Goal: Task Accomplishment & Management: Complete application form

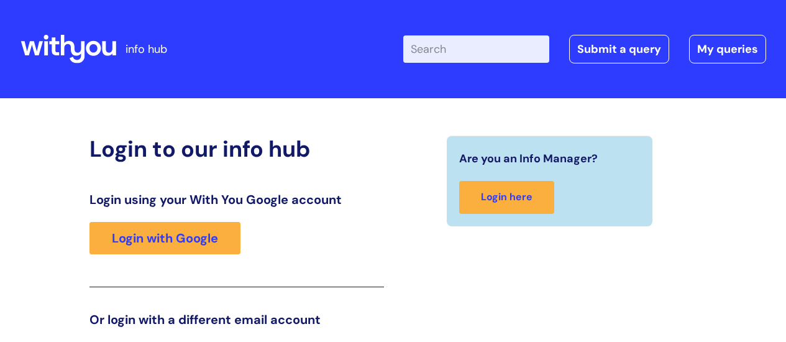
scroll to position [190, 0]
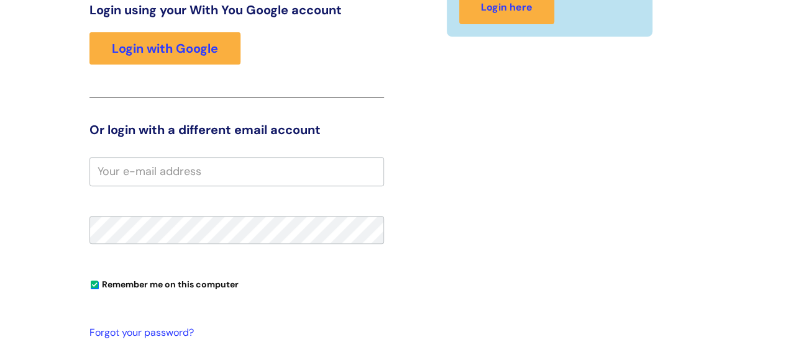
click at [232, 176] on input "email" at bounding box center [236, 171] width 295 height 29
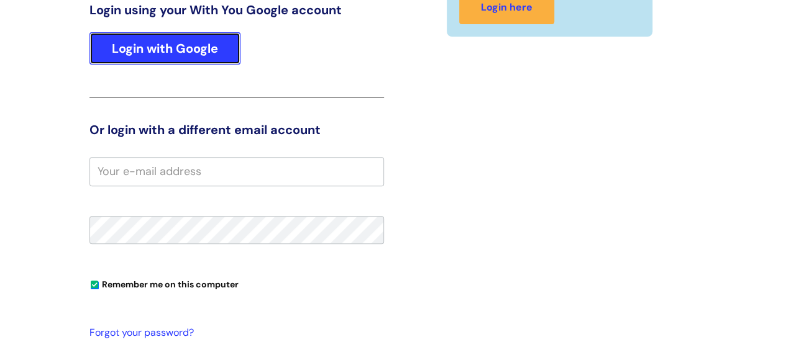
click at [190, 47] on link "Login with Google" at bounding box center [164, 48] width 151 height 32
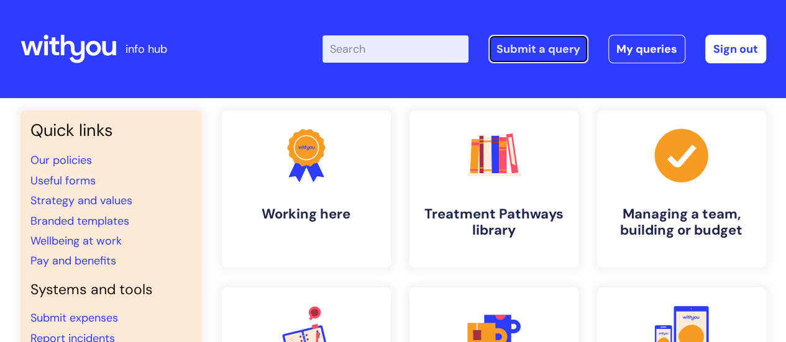
click at [568, 53] on link "Submit a query" at bounding box center [539, 49] width 100 height 29
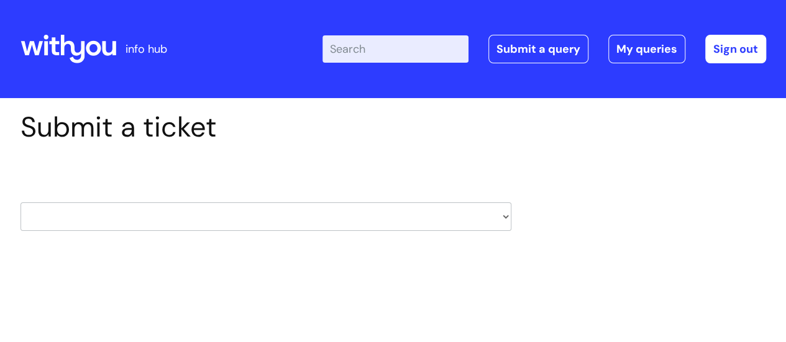
click at [505, 216] on select "HR / People IT and Support Clinical Drug Alerts Finance Accounts Data Support T…" at bounding box center [266, 217] width 491 height 29
select select "it_and_support"
click at [21, 203] on select "HR / People IT and Support Clinical Drug Alerts Finance Accounts Data Support T…" at bounding box center [266, 217] width 491 height 29
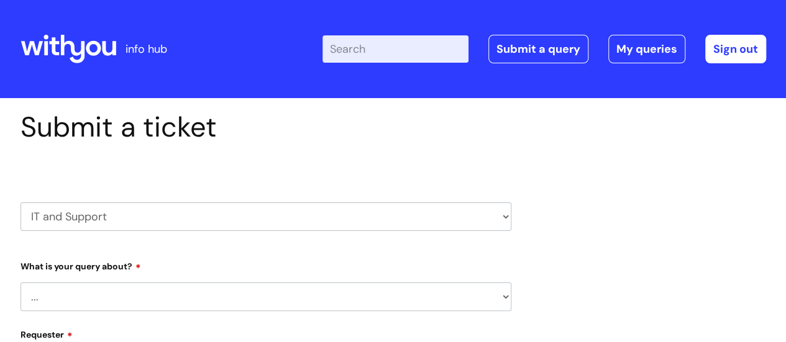
select select "80004157196"
click at [505, 296] on select "... Mobile Phone Reset & MFA Accounts, Starters and Leavers IT Hardware issue I…" at bounding box center [266, 297] width 491 height 29
select select "I need help logging in"
click at [21, 283] on select "... Mobile Phone Reset & MFA Accounts, Starters and Leavers IT Hardware issue I…" at bounding box center [266, 297] width 491 height 29
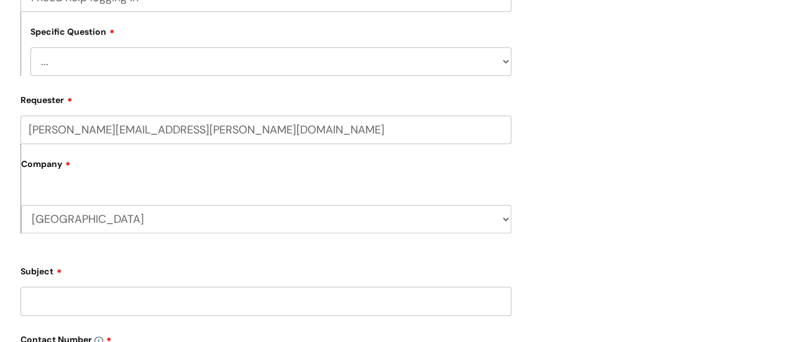
click at [402, 303] on input "Subject" at bounding box center [266, 301] width 491 height 29
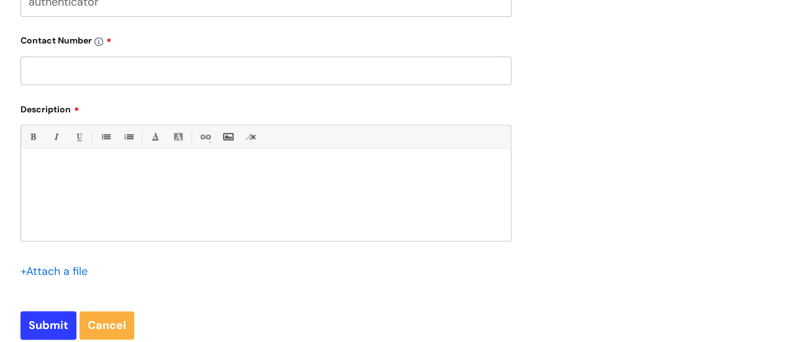
type input "authenticator"
click at [127, 171] on p at bounding box center [265, 170] width 471 height 11
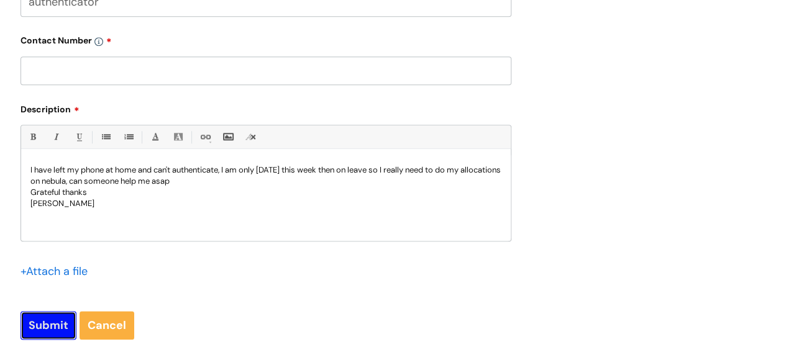
click at [42, 333] on input "Submit" at bounding box center [49, 325] width 56 height 29
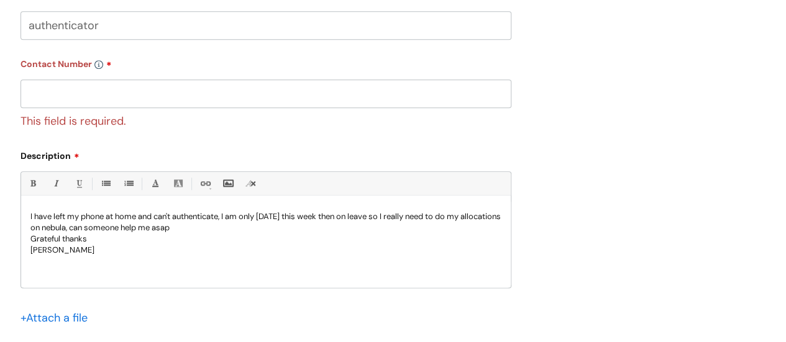
scroll to position [622, 0]
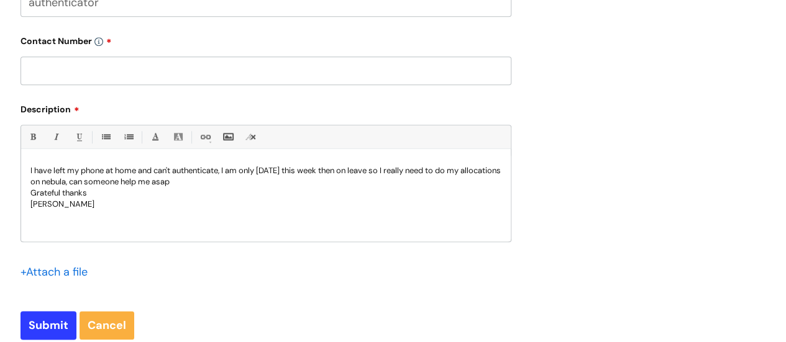
click at [195, 75] on input "text" at bounding box center [266, 71] width 491 height 29
type input "01563 558777"
click at [54, 326] on input "Submit" at bounding box center [49, 325] width 56 height 29
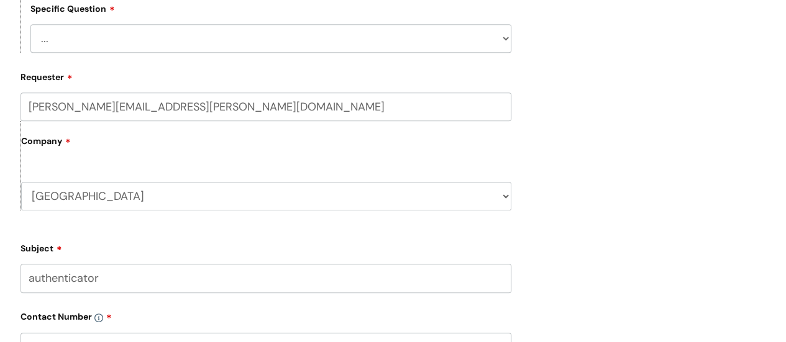
scroll to position [332, 0]
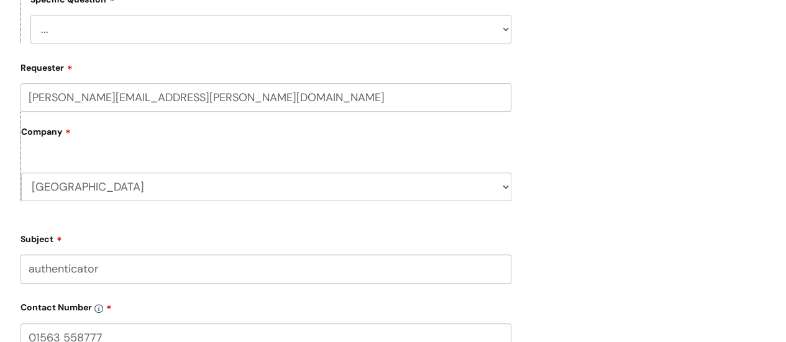
click at [507, 35] on select "... I need help logging into my laptop/chromebook I need access or help logging…" at bounding box center [270, 29] width 481 height 29
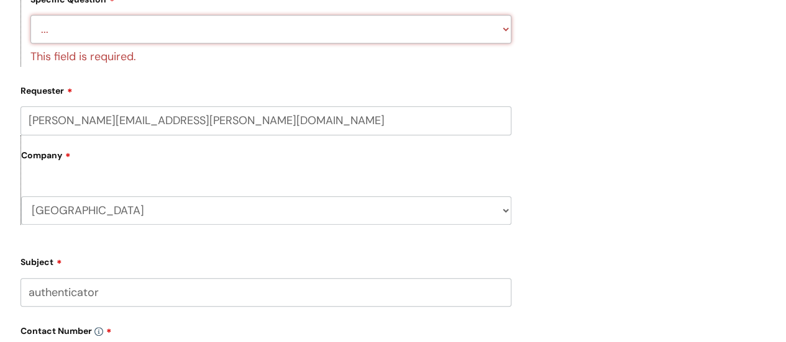
select select "I need access or help logging into a system, including Single Sign On"
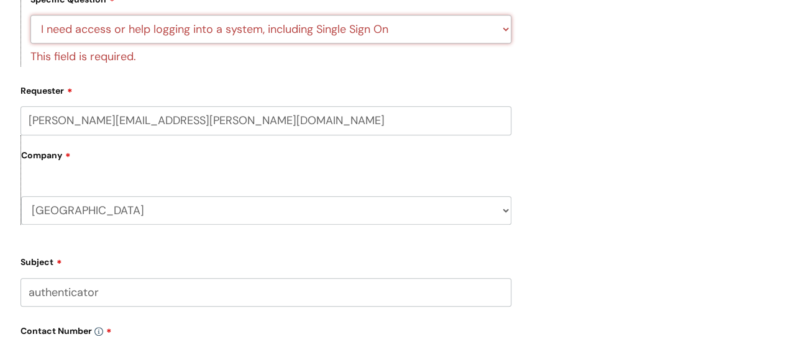
click at [30, 16] on select "... I need help logging into my laptop/chromebook I need access or help logging…" at bounding box center [270, 29] width 481 height 29
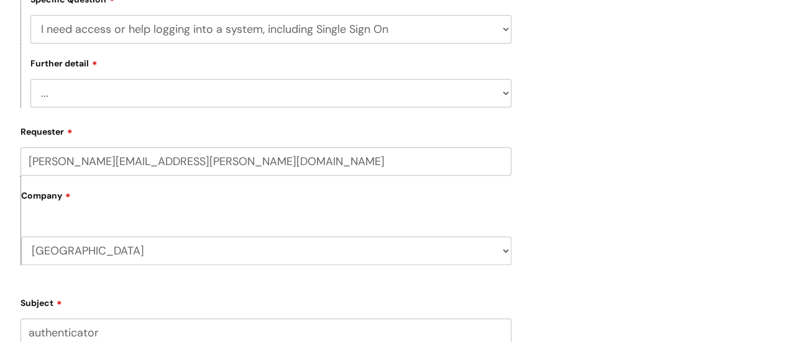
click at [509, 117] on form "Type Of Request ... Accounts (Finance) Alerts! (For clinical team) Data Protect…" at bounding box center [266, 297] width 491 height 747
select select "Nebula"
click at [30, 80] on select "... Nebula Halo IT Portal PCMIS Ulysses iTrent CJSM NHS email Summary Care Reco…" at bounding box center [270, 93] width 481 height 29
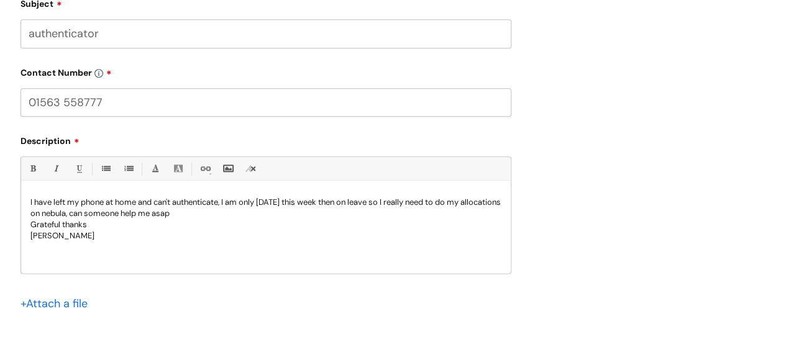
scroll to position [870, 0]
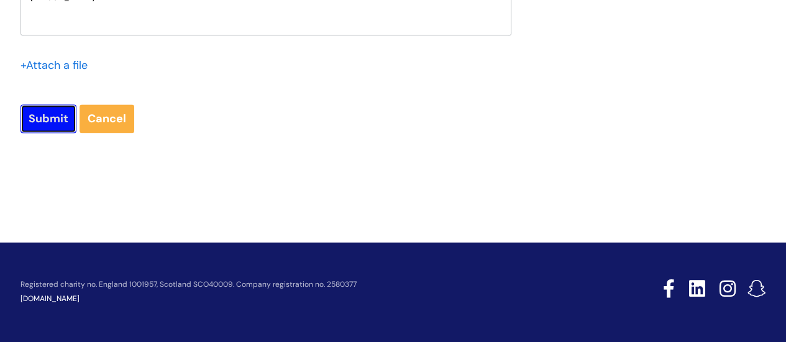
click at [43, 119] on input "Submit" at bounding box center [49, 118] width 56 height 29
type input "Please Wait..."
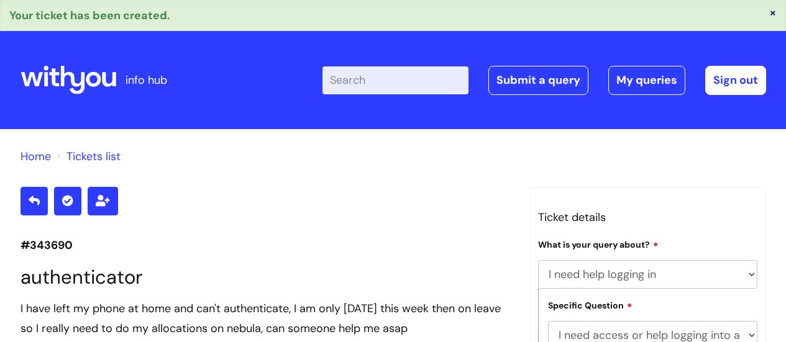
select select "I need help logging in"
select select "I need access or help logging into a system, including Single Sign On"
select select "Nebula"
